Goal: Find specific page/section: Find specific page/section

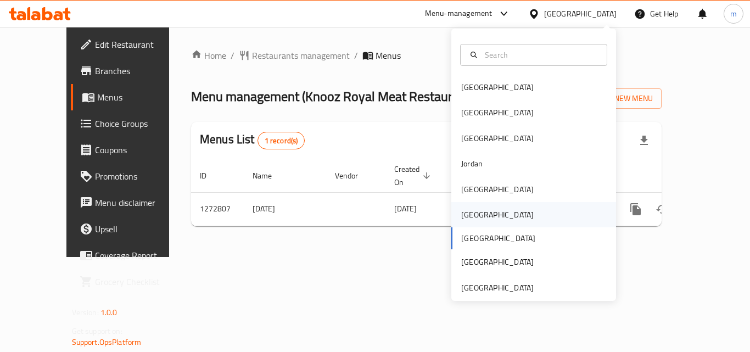
click at [464, 215] on div "[GEOGRAPHIC_DATA]" at bounding box center [497, 215] width 72 height 12
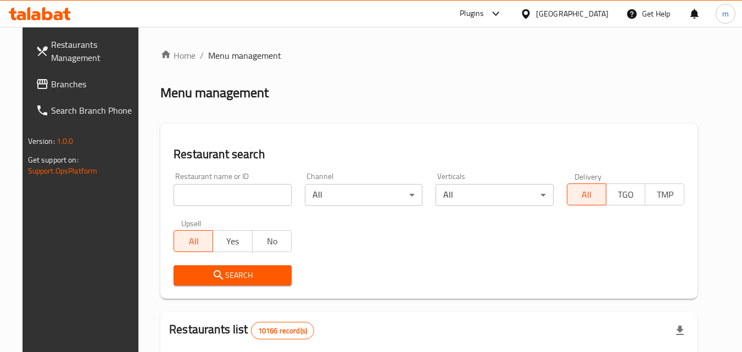
click at [484, 14] on div "Plugins" at bounding box center [472, 13] width 24 height 13
click at [469, 88] on div "Restaurant-Management" at bounding box center [443, 99] width 104 height 25
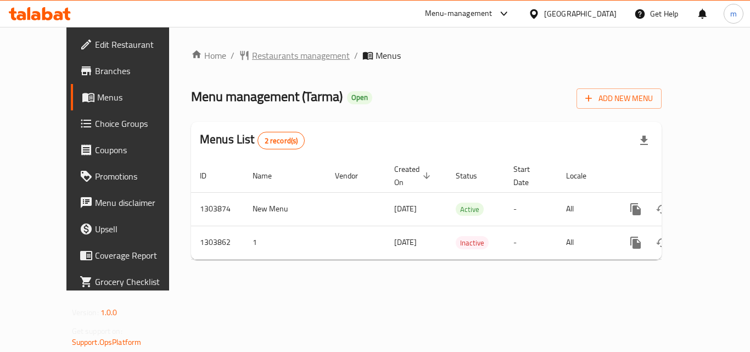
click at [257, 54] on span "Restaurants management" at bounding box center [301, 55] width 98 height 13
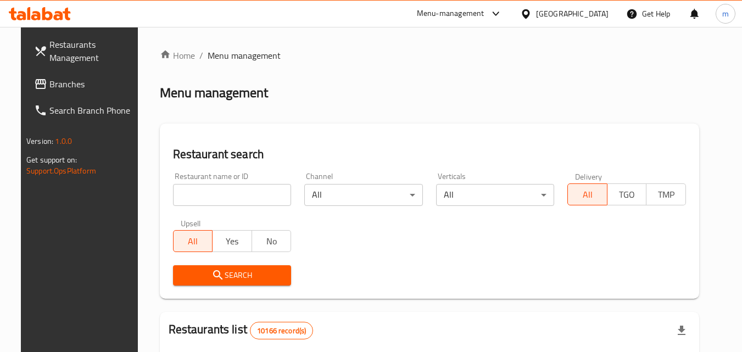
click at [200, 190] on input "search" at bounding box center [232, 195] width 119 height 22
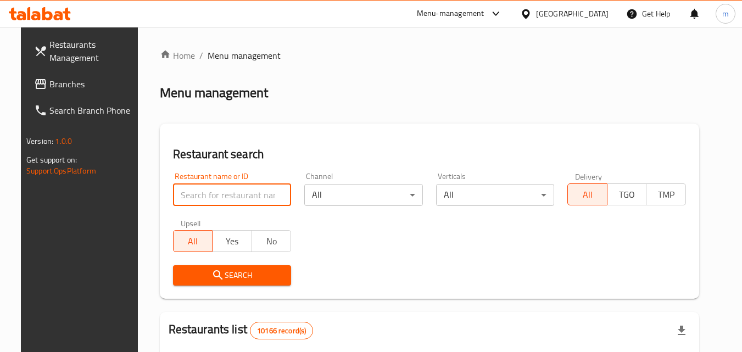
paste input "703006"
type input "703006"
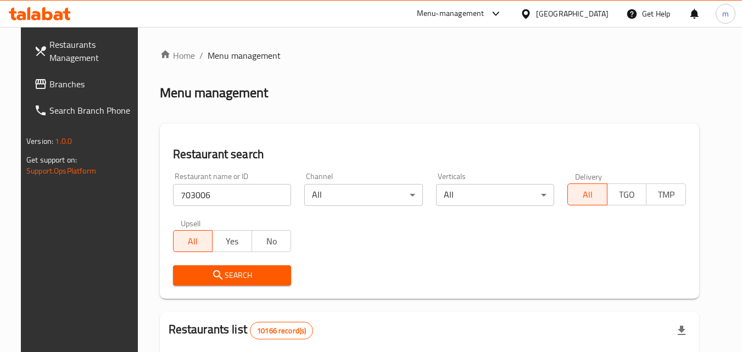
click at [250, 271] on span "Search" at bounding box center [232, 275] width 101 height 14
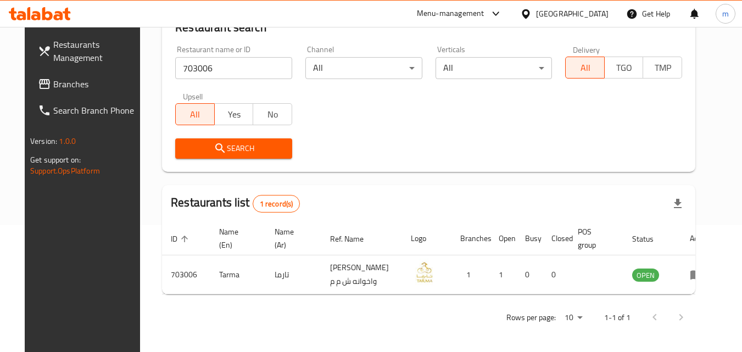
scroll to position [128, 0]
